Goal: Information Seeking & Learning: Check status

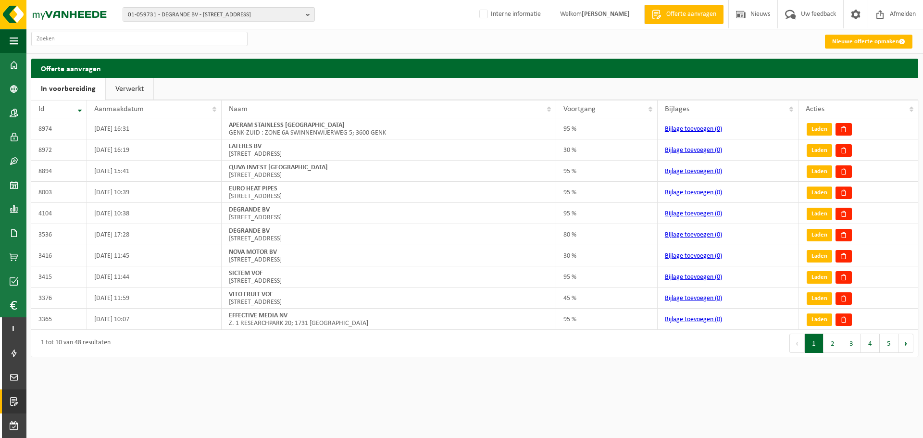
click at [191, 18] on span "01-059731 - DEGRANDE BV - 8510 BELLEGEM, DOORNIKSERIJKSWEG 117" at bounding box center [215, 15] width 174 height 14
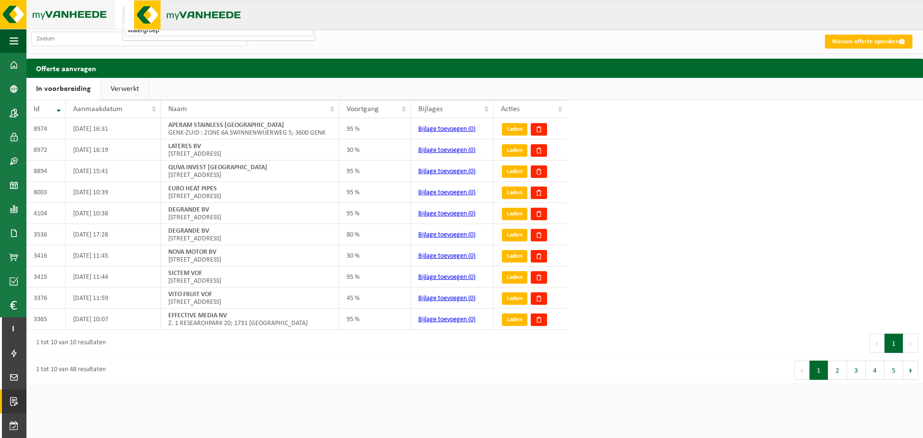
type input "watergroep"
click at [71, 17] on img at bounding box center [57, 14] width 115 height 29
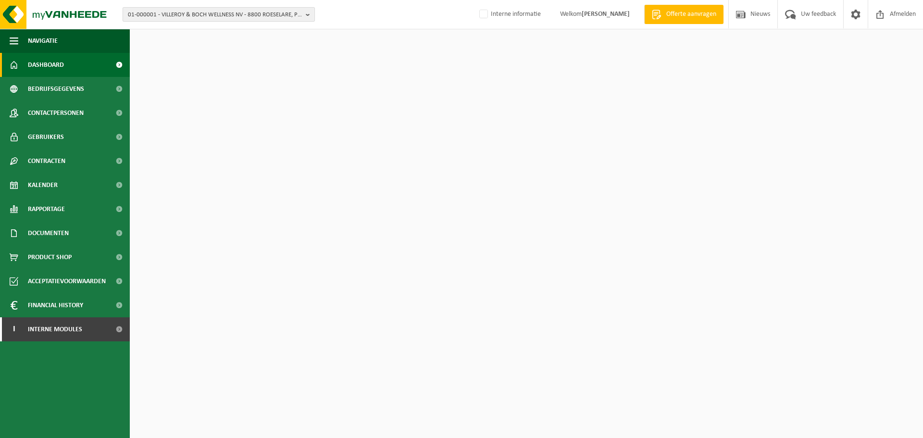
click at [211, 17] on span "01-000001 - VILLEROY & BOCH WELLNESS NV - 8800 ROESELARE, POPULIERSTRAAT 1" at bounding box center [215, 15] width 174 height 14
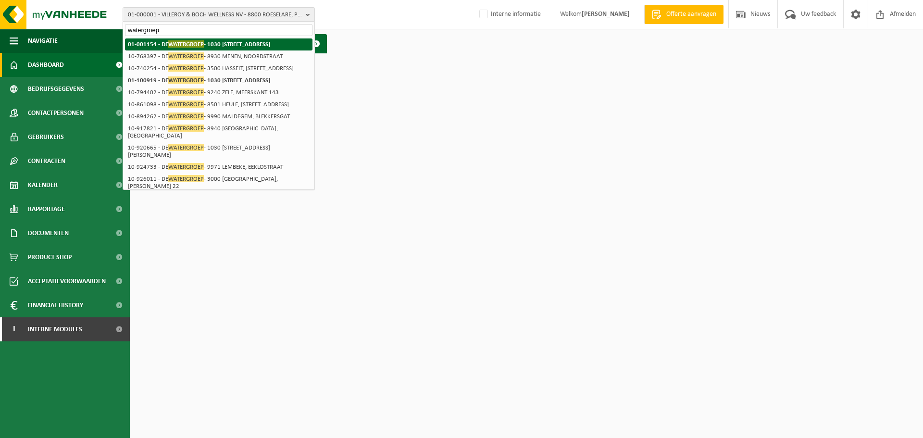
type input "watergroep"
click at [200, 44] on span "WATERGROEP" at bounding box center [186, 43] width 36 height 7
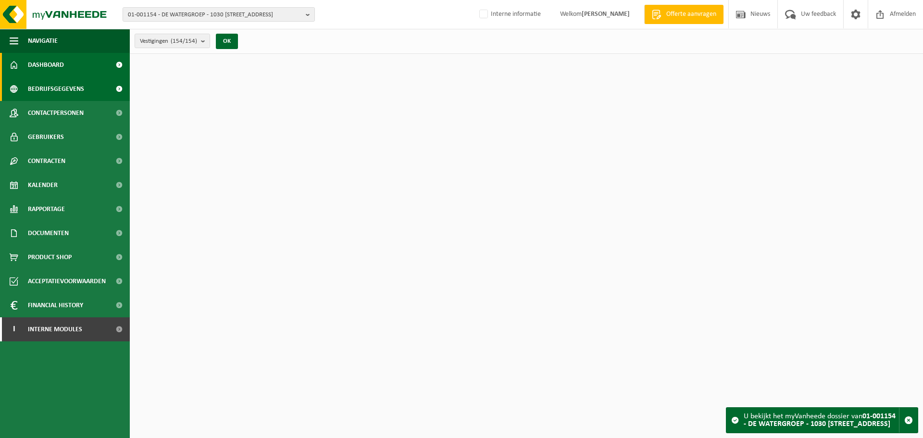
click at [57, 90] on span "Bedrijfsgegevens" at bounding box center [56, 89] width 56 height 24
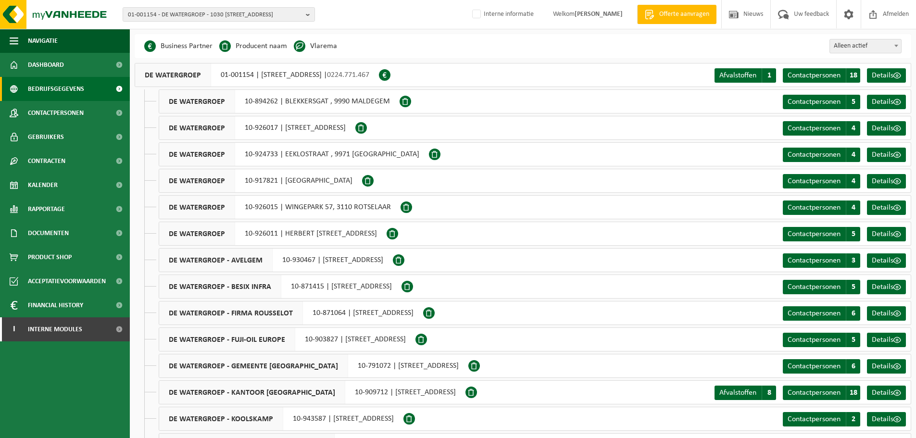
click at [355, 26] on div "01-001154 - DE WATERGROEP - 1030 SCHAARBEEK, VOORUITGANGSTRAAT 189 01-001154 - …" at bounding box center [458, 14] width 916 height 29
click at [550, 74] on div "DE WATERGROEP 01-001154 | VOORUITGANGSTRAAT 189, 1030 SCHAARBEEK | 0224.771.467…" at bounding box center [523, 75] width 776 height 24
click at [54, 206] on span "Rapportage" at bounding box center [46, 209] width 37 height 24
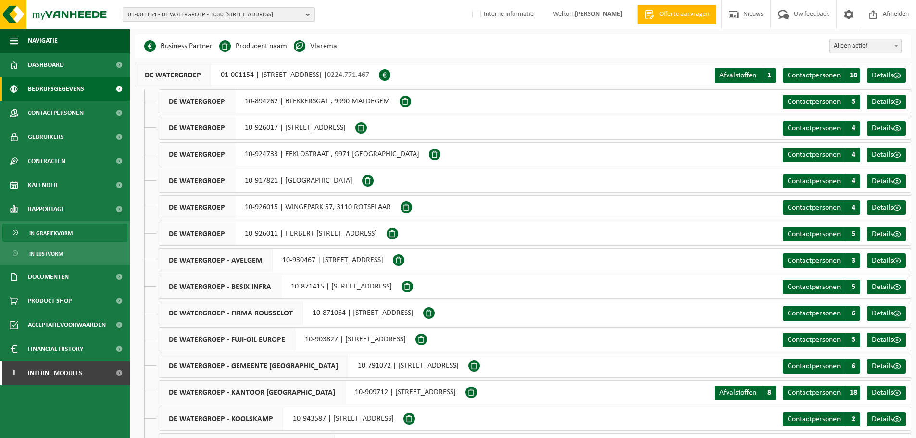
click at [60, 237] on span "In grafiekvorm" at bounding box center [50, 233] width 43 height 18
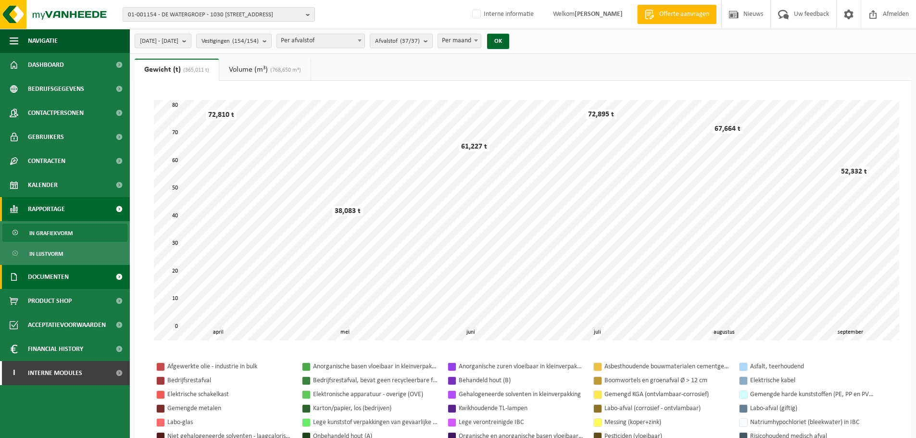
click at [54, 275] on span "Documenten" at bounding box center [48, 277] width 41 height 24
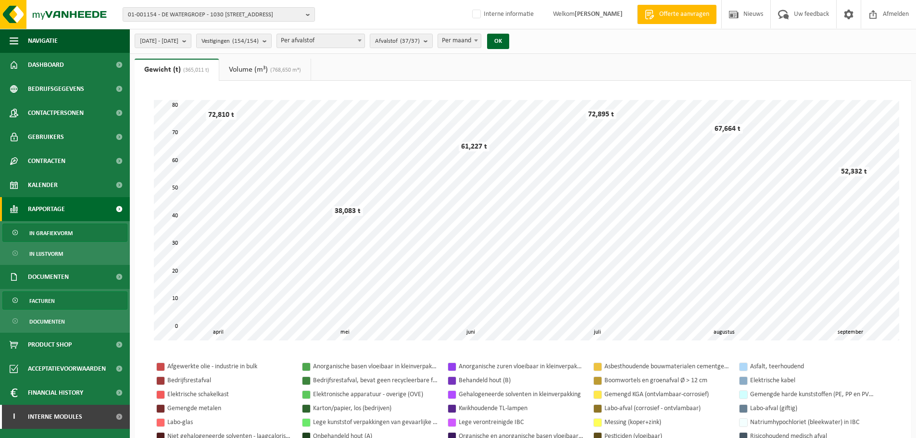
click at [49, 297] on span "Facturen" at bounding box center [41, 301] width 25 height 18
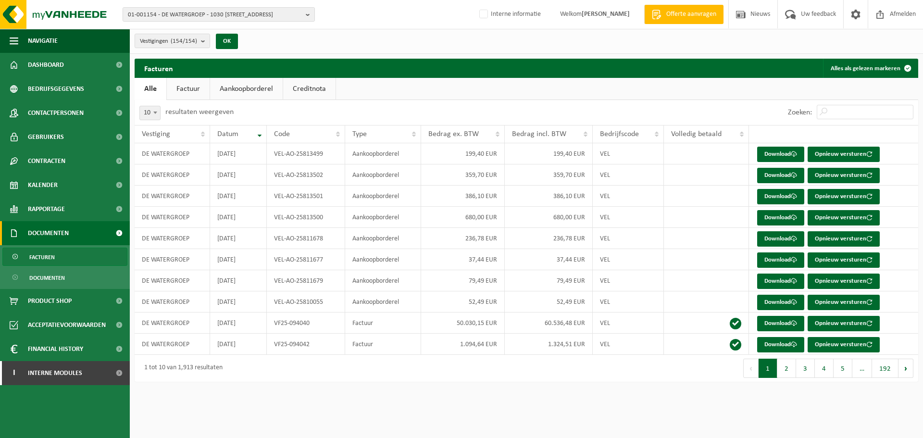
click at [310, 37] on div "Vestigingen (154/154) Alles selecteren Alles deselecteren DE WATERGROEP - SCHAA…" at bounding box center [526, 41] width 793 height 25
click at [376, 36] on div "Vestigingen (154/154) Alles selecteren Alles deselecteren DE WATERGROEP - SCHAA…" at bounding box center [526, 41] width 793 height 25
click at [434, 52] on div "Vestigingen (154/154) Alles selecteren Alles deselecteren DE WATERGROEP - SCHAA…" at bounding box center [526, 41] width 793 height 25
click at [476, 47] on div "Vestigingen (154/154) Alles selecteren Alles deselecteren DE WATERGROEP - SCHAA…" at bounding box center [526, 41] width 793 height 25
click at [390, 98] on ul "Alle Factuur Aankoopborderel Creditnota" at bounding box center [526, 89] width 783 height 22
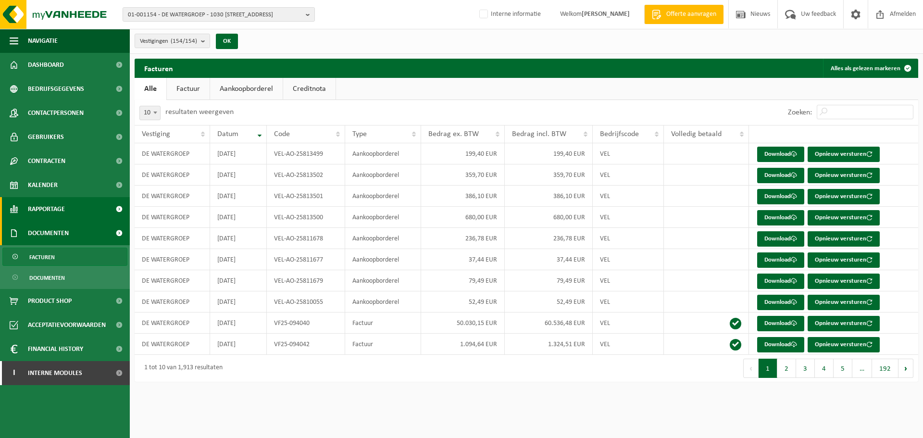
click at [51, 210] on span "Rapportage" at bounding box center [46, 209] width 37 height 24
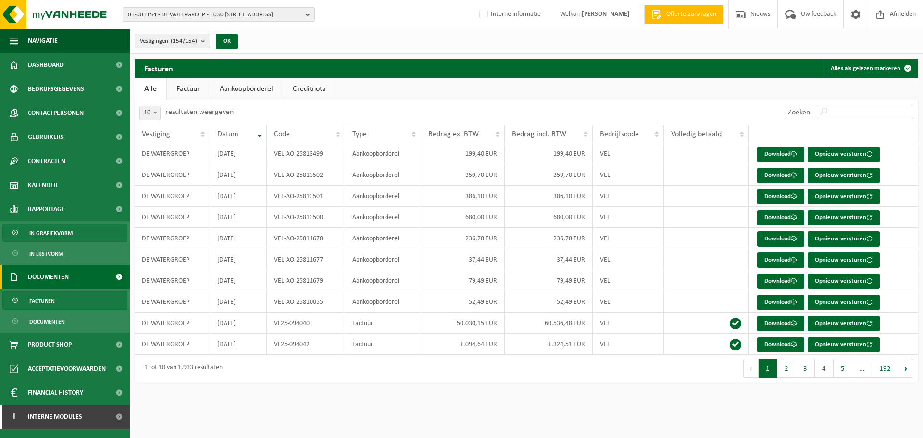
click at [59, 233] on span "In grafiekvorm" at bounding box center [50, 233] width 43 height 18
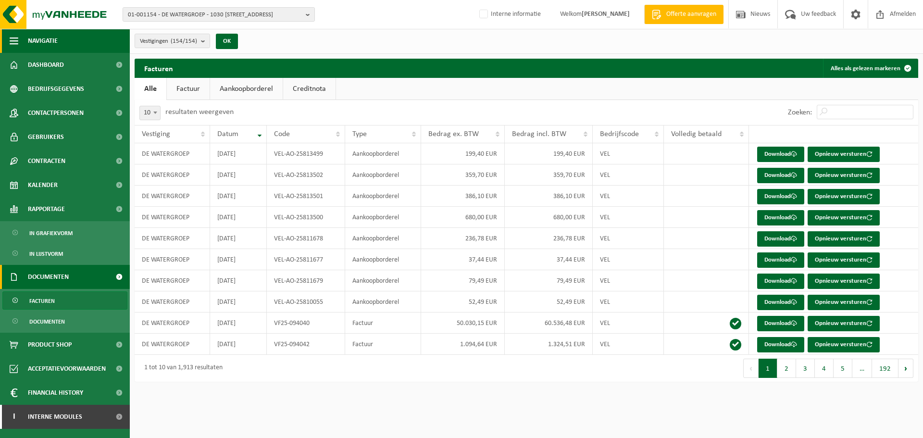
click at [13, 46] on span "button" at bounding box center [14, 41] width 9 height 24
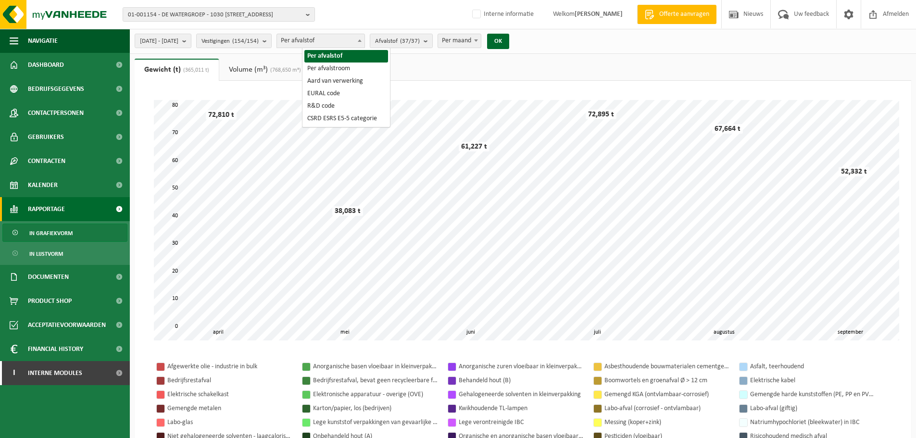
click at [360, 41] on span "Per afvalstof" at bounding box center [320, 40] width 87 height 13
select select "8"
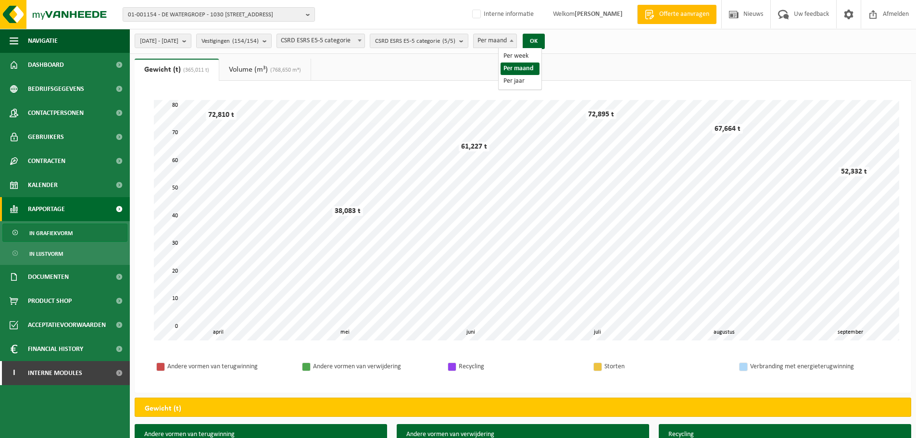
click at [516, 44] on span "Per maand" at bounding box center [494, 40] width 43 height 13
select select "3"
click at [545, 42] on button "OK" at bounding box center [533, 41] width 22 height 15
click at [178, 48] on span "[DATE] - [DATE]" at bounding box center [159, 41] width 38 height 14
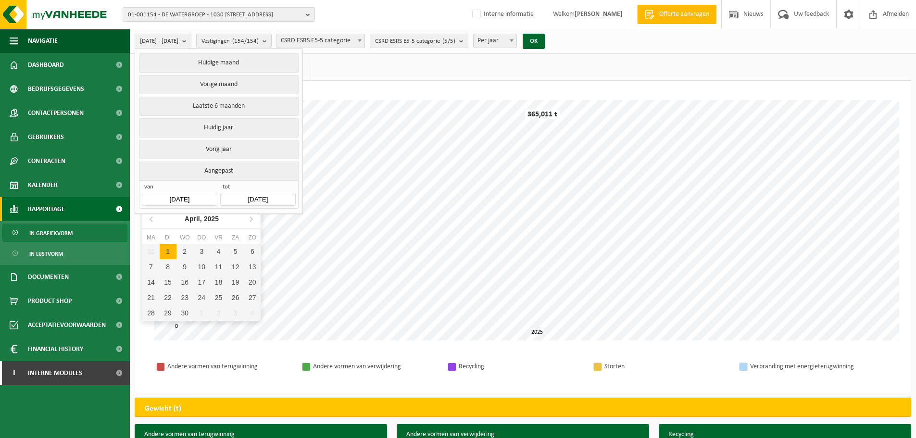
click at [182, 195] on input "[DATE]" at bounding box center [179, 199] width 75 height 13
click at [152, 217] on icon at bounding box center [151, 219] width 2 height 5
click at [199, 223] on div "Maart, 2025" at bounding box center [201, 218] width 45 height 15
click at [201, 223] on div "2025" at bounding box center [201, 218] width 23 height 15
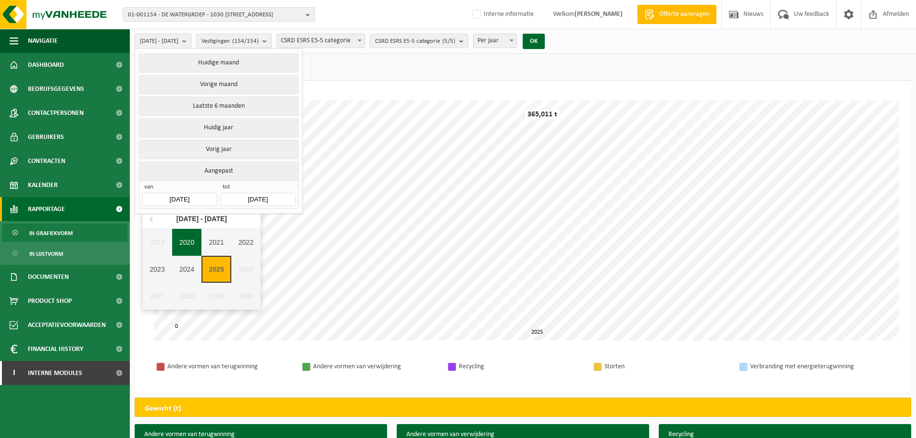
click at [191, 236] on div "2020" at bounding box center [187, 242] width 30 height 27
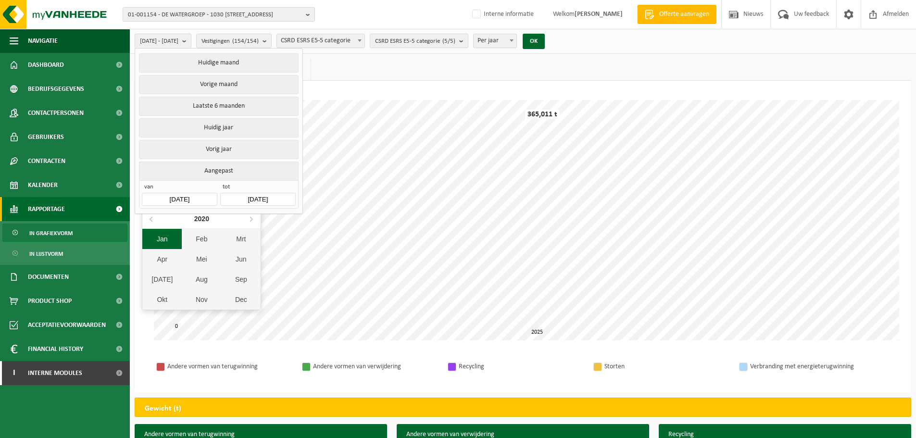
click at [175, 232] on div "Jan" at bounding box center [161, 239] width 39 height 20
click at [186, 250] on div "1" at bounding box center [184, 251] width 17 height 15
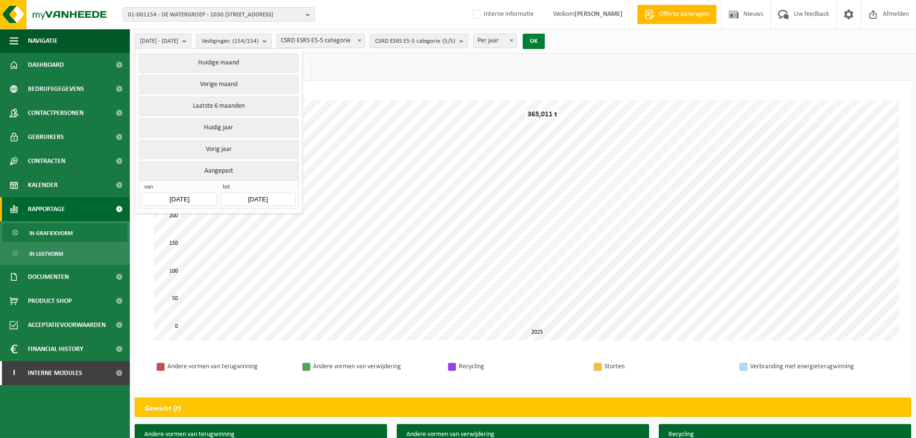
click at [545, 45] on button "OK" at bounding box center [533, 41] width 22 height 15
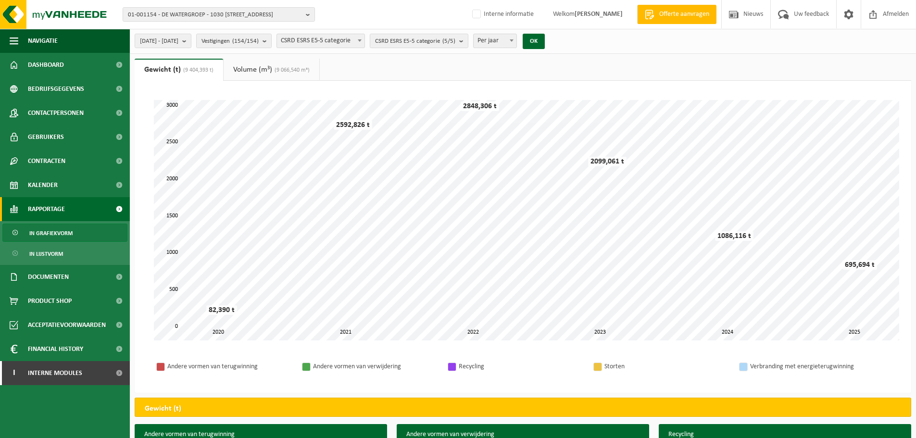
click at [277, 68] on span "(9 066,540 m³)" at bounding box center [290, 70] width 37 height 6
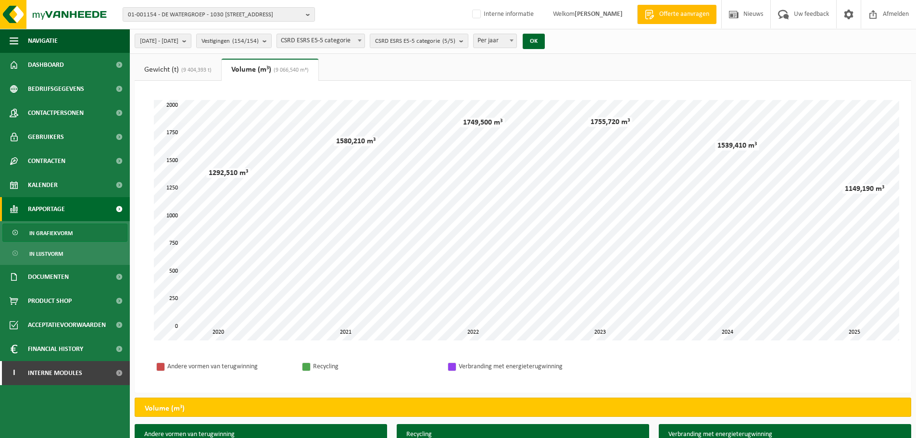
click at [187, 68] on span "(9 404,393 t)" at bounding box center [195, 70] width 33 height 6
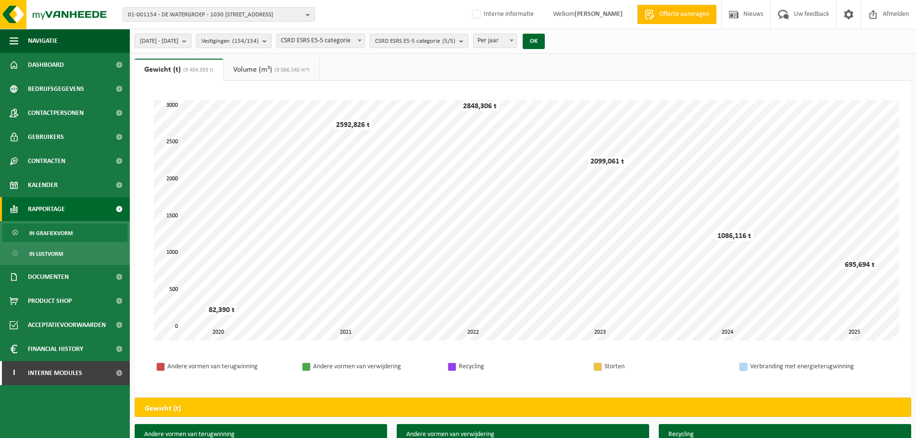
click at [191, 41] on b "submit" at bounding box center [186, 40] width 9 height 13
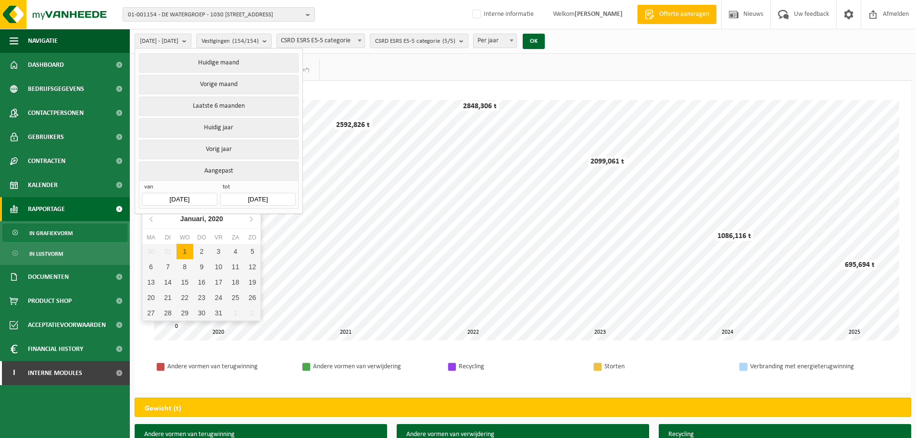
click at [181, 200] on input "2020-01-01" at bounding box center [179, 199] width 75 height 13
click at [251, 221] on icon at bounding box center [251, 219] width 2 height 5
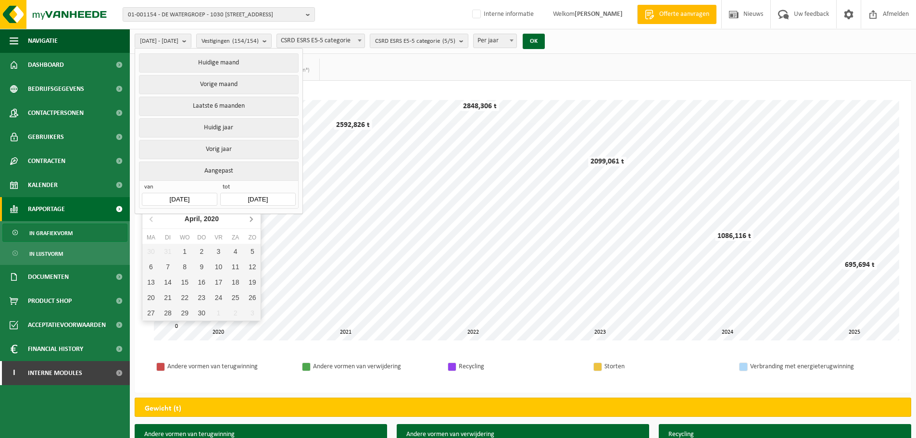
click at [251, 221] on icon at bounding box center [251, 219] width 2 height 5
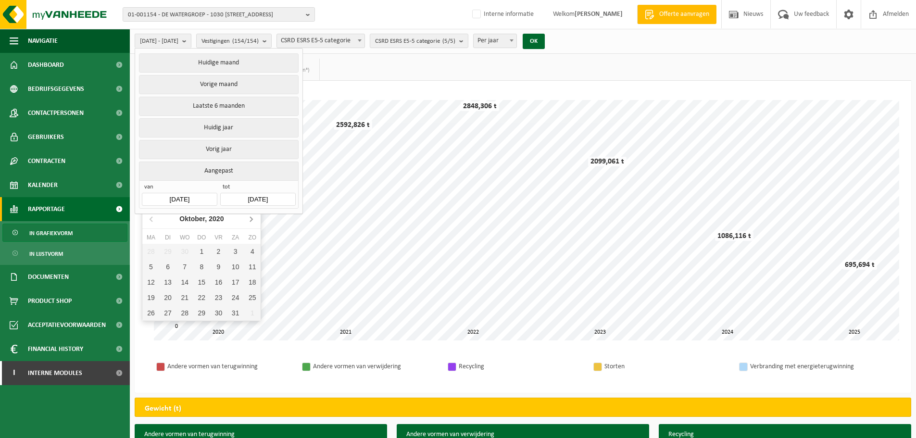
click at [251, 221] on icon at bounding box center [251, 219] width 2 height 5
click at [214, 253] on div "1" at bounding box center [218, 251] width 17 height 15
type input "2021-01-01"
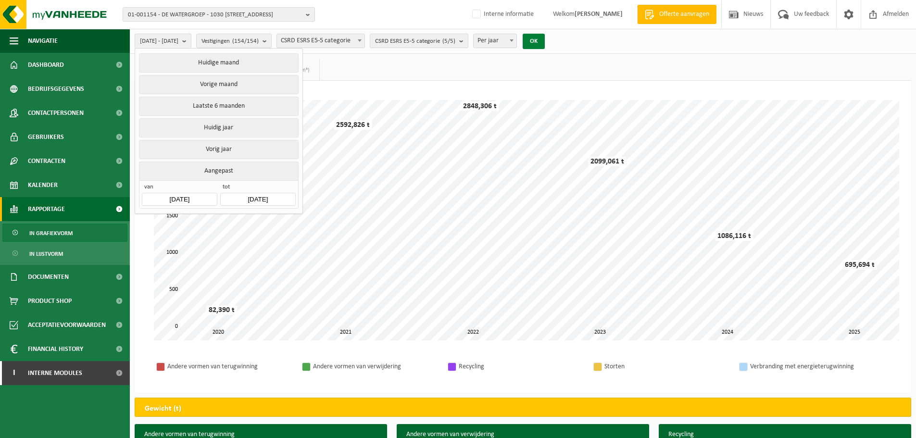
click at [545, 40] on button "OK" at bounding box center [533, 41] width 22 height 15
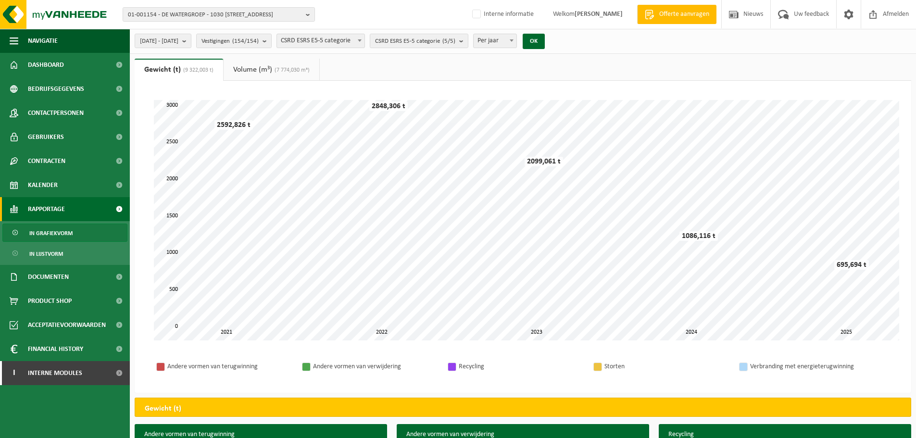
click at [658, 49] on div "2021-01-01 - 2025-09-23 Huidige maand Vorige maand Laatste 6 maanden Huidig jaa…" at bounding box center [523, 41] width 786 height 25
click at [103, 378] on ul "Navigatie Offerte aanvragen Nieuws Uw feedback Afmelden Dashboard Bedrijfsgegev…" at bounding box center [65, 233] width 130 height 409
click at [346, 12] on div "01-001154 - DE WATERGROEP - 1030 SCHAARBEEK, VOORUITGANGSTRAAT 189 01-001154 - …" at bounding box center [458, 14] width 916 height 29
click at [243, 14] on span "01-001154 - DE WATERGROEP - 1030 SCHAARBEEK, VOORUITGANGSTRAAT 189" at bounding box center [215, 15] width 174 height 14
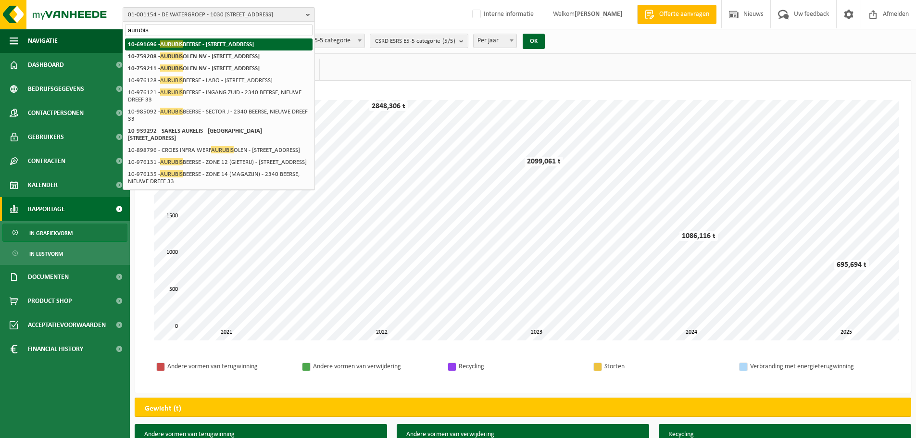
type input "aurubis"
click at [220, 48] on strong "10-691696 - AURUBIS BEERSE - 2340 BEERSE, NIEUWE DREEF 33" at bounding box center [191, 43] width 126 height 7
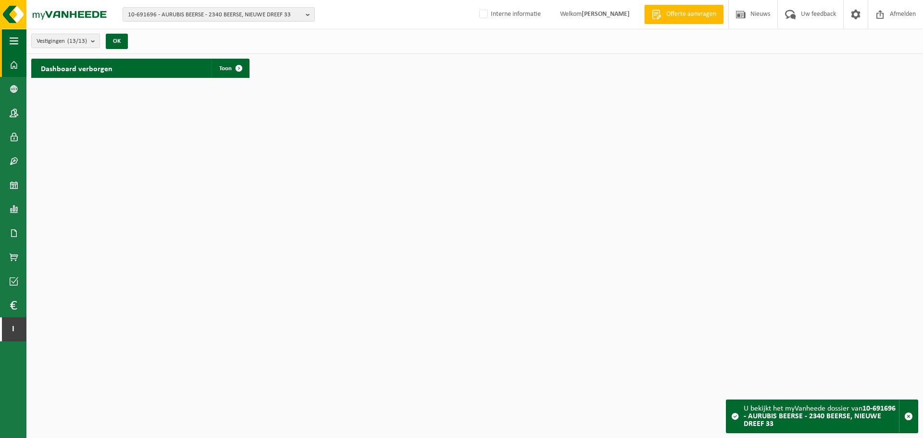
click at [13, 35] on span "button" at bounding box center [14, 41] width 9 height 24
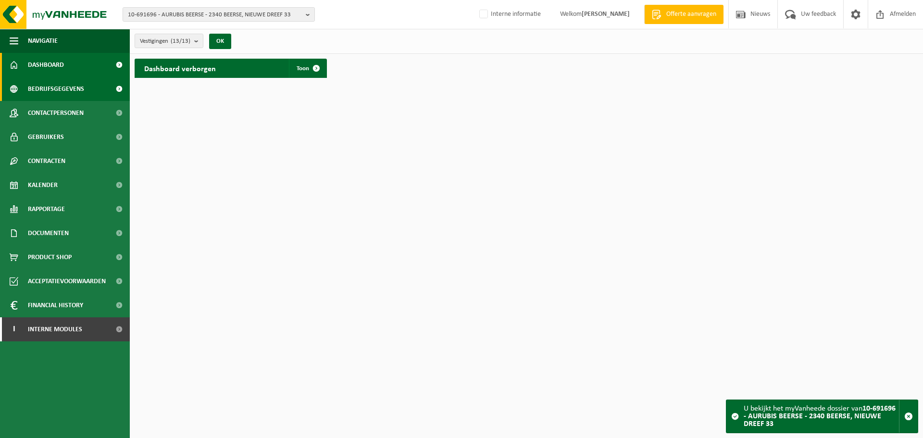
click at [68, 95] on span "Bedrijfsgegevens" at bounding box center [56, 89] width 56 height 24
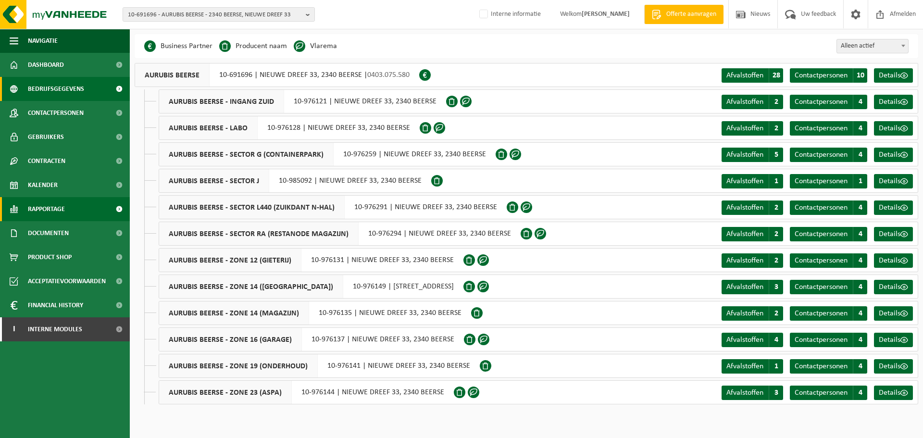
click at [41, 209] on span "Rapportage" at bounding box center [46, 209] width 37 height 24
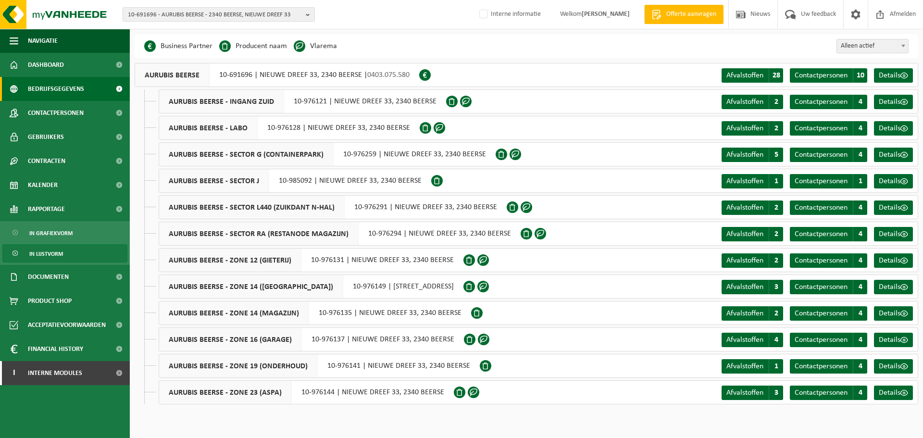
click at [53, 255] on span "In lijstvorm" at bounding box center [46, 254] width 34 height 18
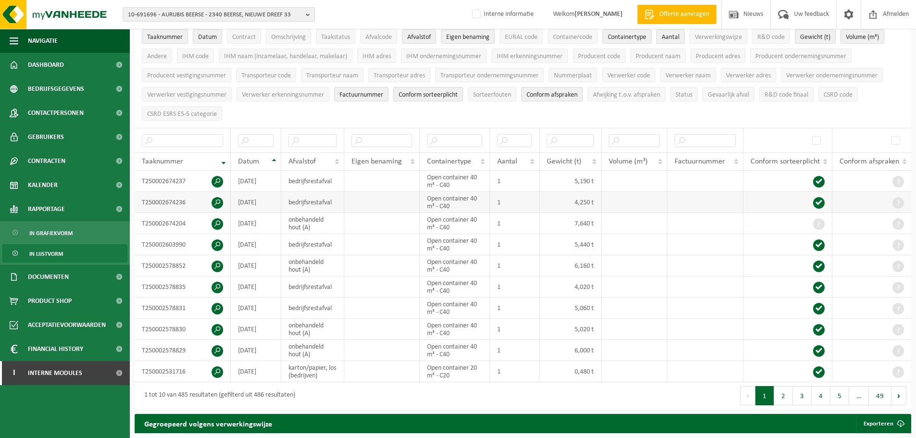
scroll to position [96, 0]
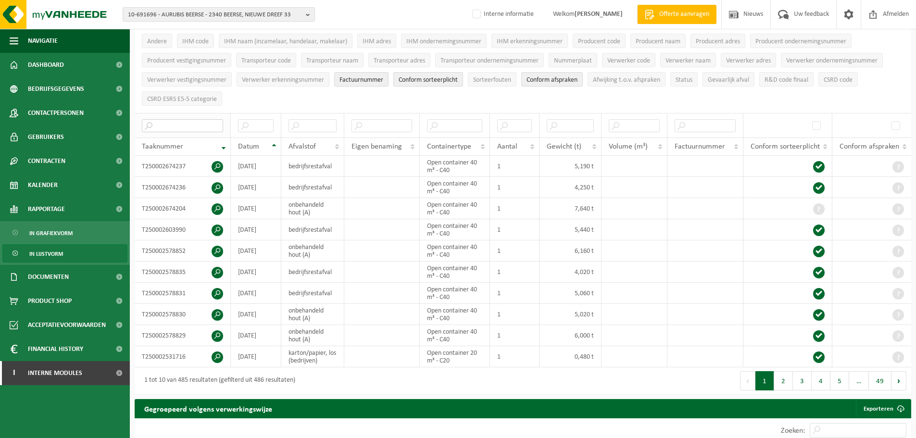
click at [199, 125] on input "text" at bounding box center [182, 125] width 81 height 13
paste input "T250002468740"
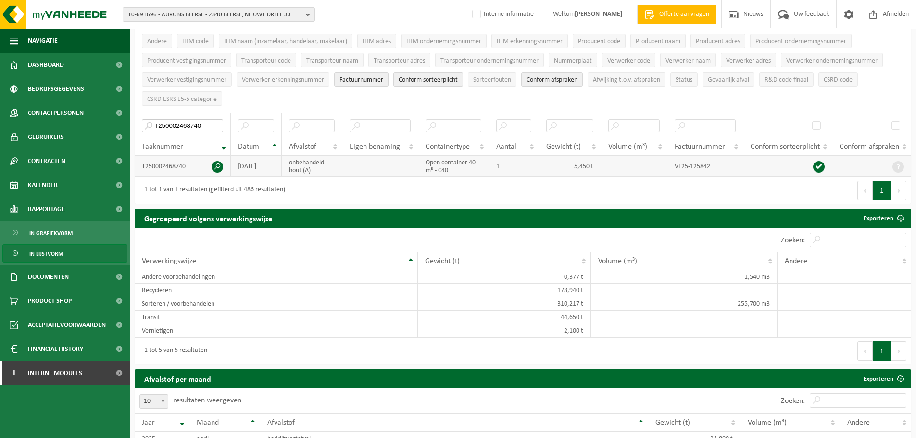
type input "T250002468740"
click at [216, 165] on span at bounding box center [217, 167] width 12 height 12
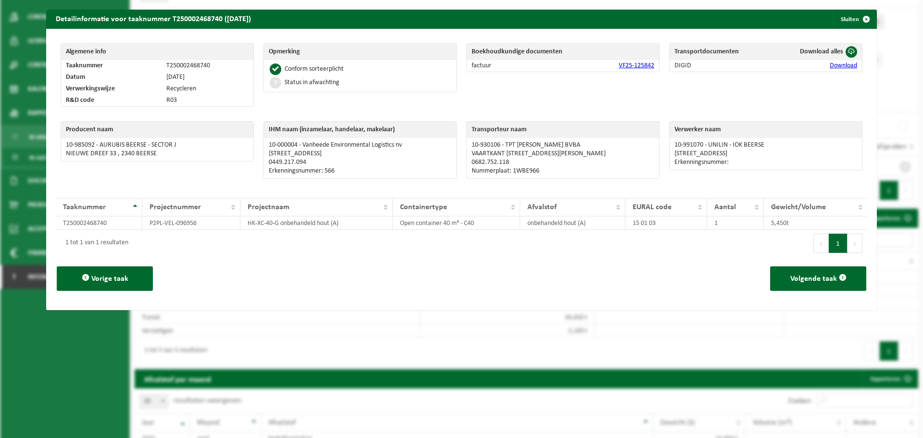
click at [631, 68] on link "VF25-125842" at bounding box center [637, 65] width 36 height 7
click at [844, 15] on button "Sluiten" at bounding box center [854, 19] width 43 height 19
